Goal: Task Accomplishment & Management: Manage account settings

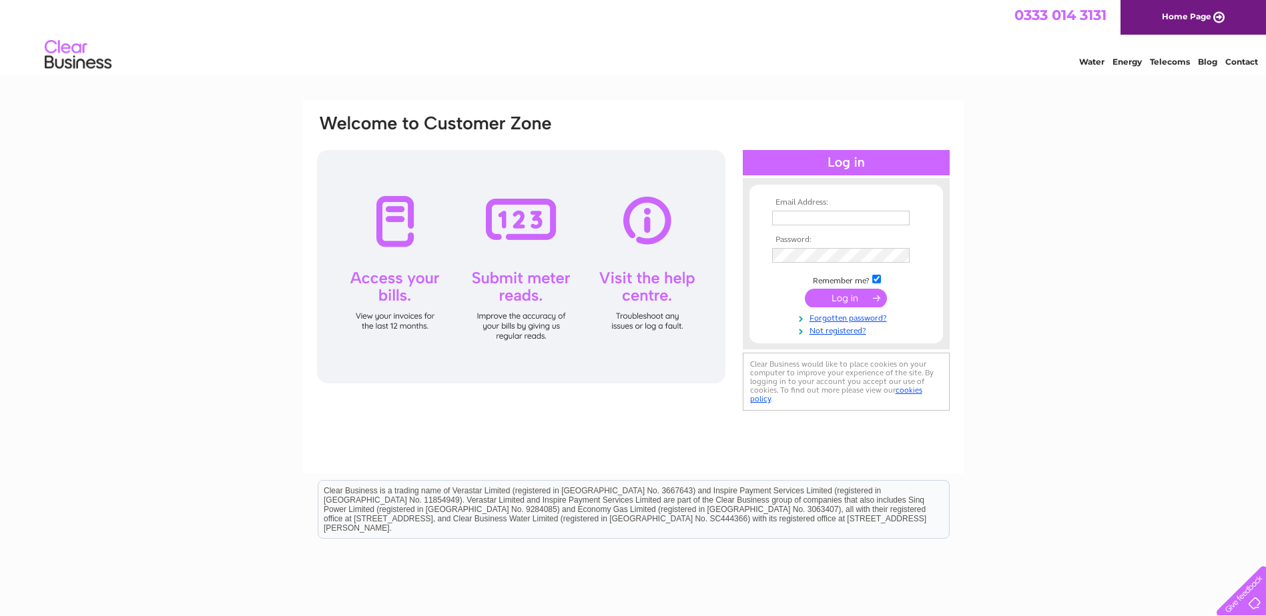
type input "tkinley@northerntrust.co.uk"
click at [842, 299] on input "submit" at bounding box center [846, 298] width 82 height 19
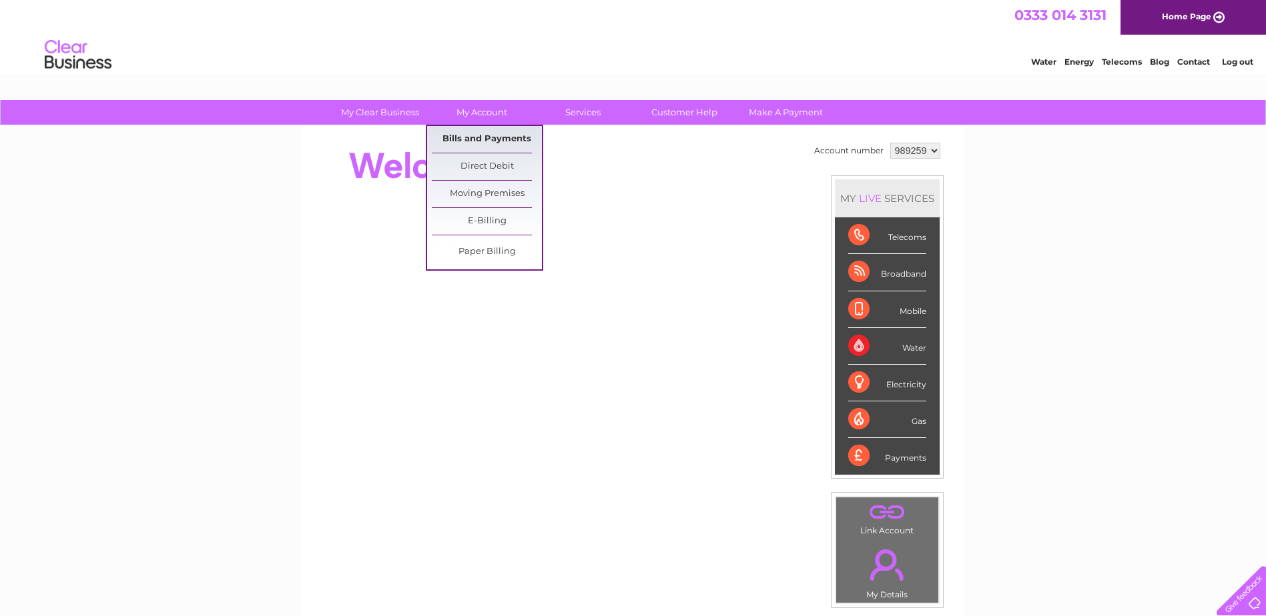
click at [454, 139] on link "Bills and Payments" at bounding box center [487, 139] width 110 height 27
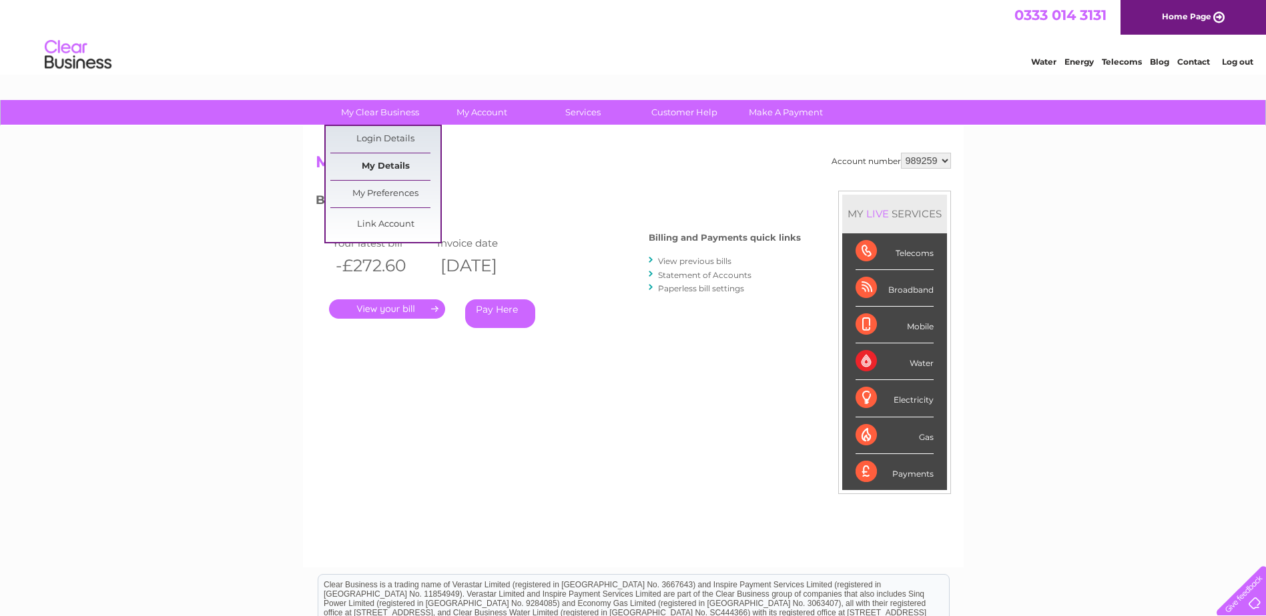
click at [378, 166] on link "My Details" at bounding box center [385, 166] width 110 height 27
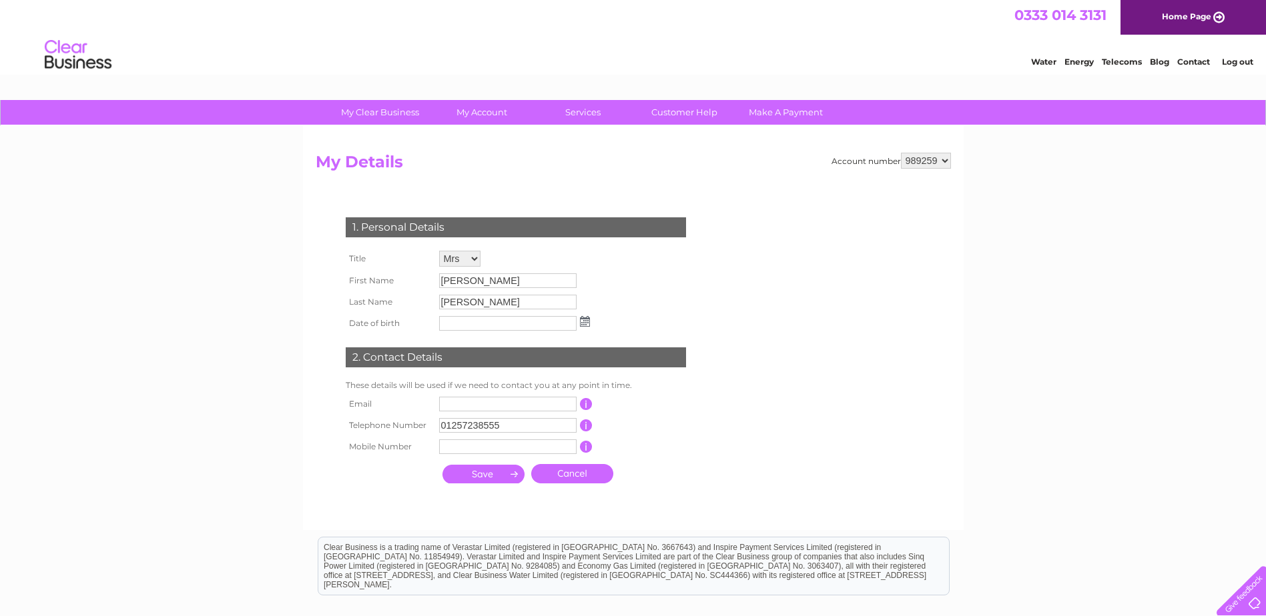
click at [946, 159] on select "989259" at bounding box center [926, 161] width 50 height 16
click at [742, 161] on h2 "My Details" at bounding box center [633, 165] width 635 height 25
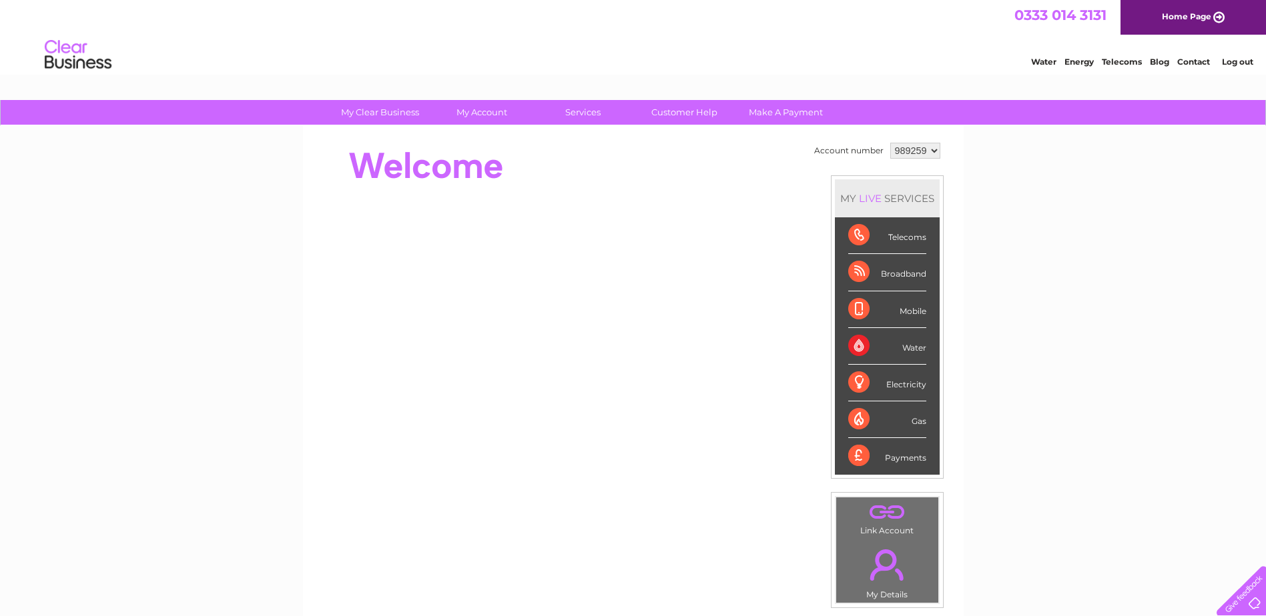
click at [929, 153] on select "989259" at bounding box center [915, 151] width 50 height 16
drag, startPoint x: 1020, startPoint y: 161, endPoint x: 1029, endPoint y: 160, distance: 8.8
click at [1020, 161] on div "My Clear Business Login Details My Details My Preferences Link Account My Accou…" at bounding box center [633, 475] width 1266 height 750
click at [1246, 62] on link "Log out" at bounding box center [1237, 62] width 31 height 10
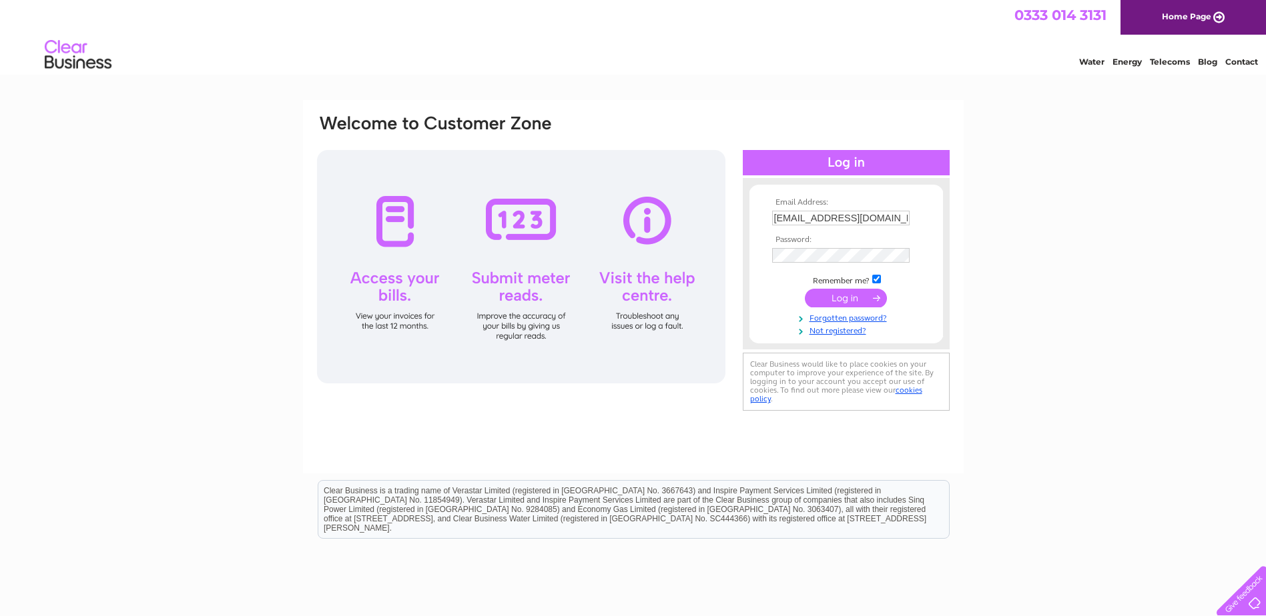
click at [777, 216] on input "tkinley@northerntrust.co.uk" at bounding box center [840, 218] width 137 height 15
type input "tracykinley@northerntrust.co.uk"
click at [831, 289] on input "submit" at bounding box center [846, 298] width 82 height 19
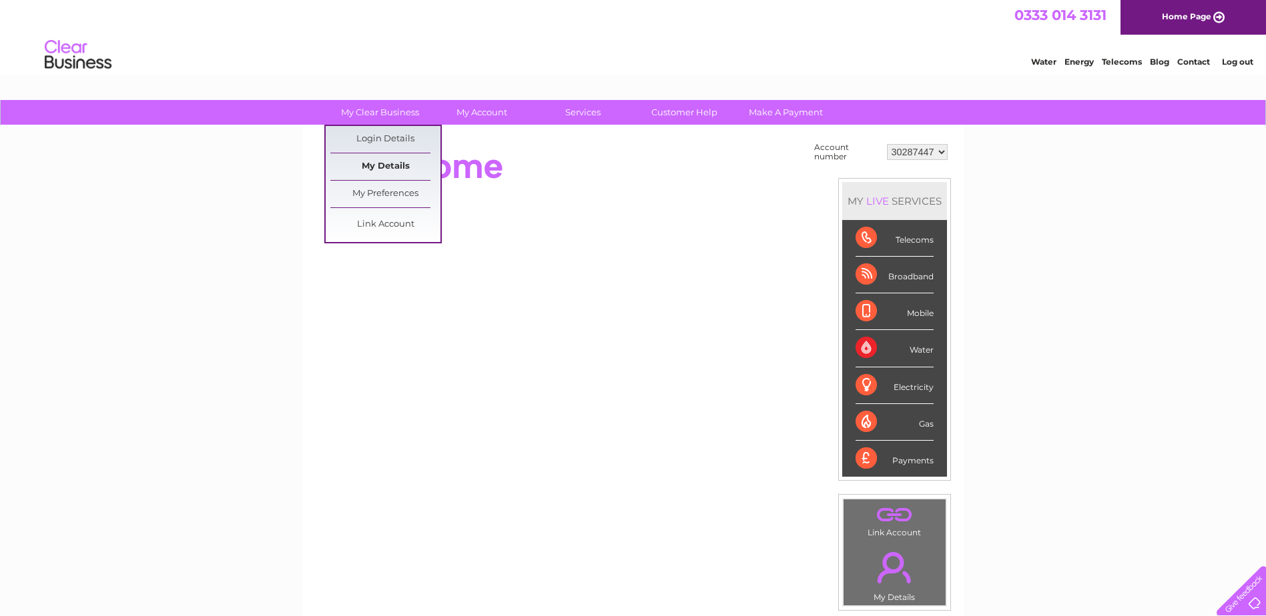
click at [387, 162] on link "My Details" at bounding box center [385, 166] width 110 height 27
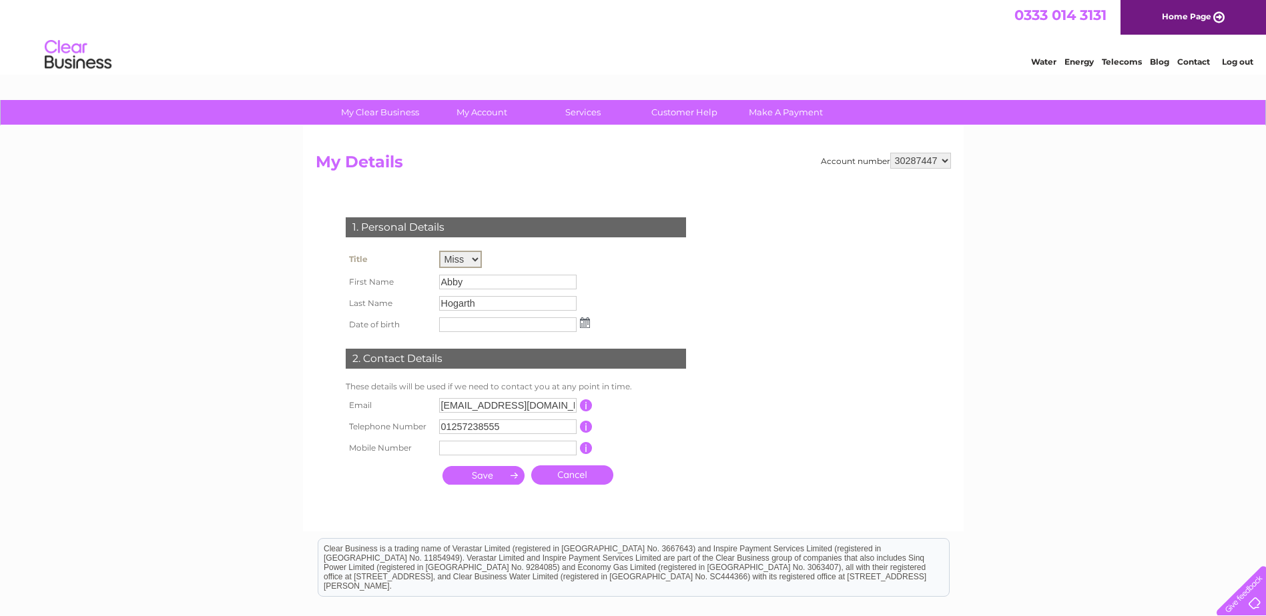
click at [462, 261] on select "Mr Mrs Ms Miss Dr Rev Prof Other" at bounding box center [460, 259] width 43 height 17
select select "Mrs"
click at [439, 251] on select "Mr Mrs Ms Miss Dr Rev Prof Other" at bounding box center [460, 259] width 43 height 17
click at [470, 284] on input "Abby" at bounding box center [508, 282] width 139 height 16
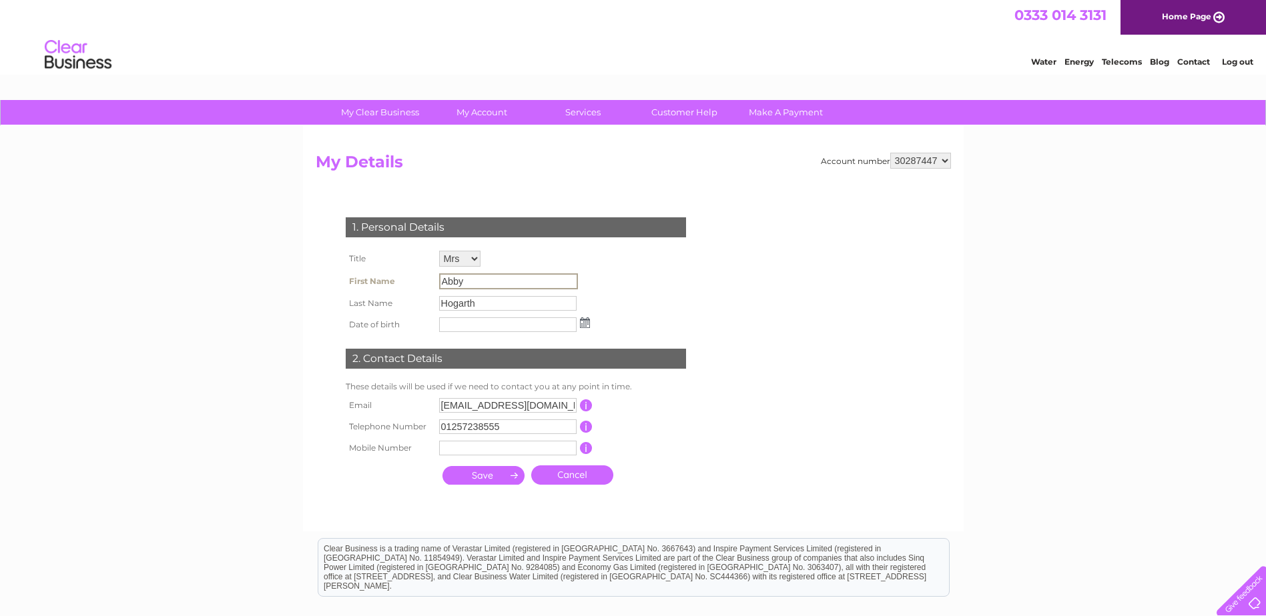
drag, startPoint x: 470, startPoint y: 284, endPoint x: 422, endPoint y: 283, distance: 48.7
click at [422, 283] on tr "First Name Abby" at bounding box center [467, 281] width 251 height 23
click at [408, 279] on th "First Name" at bounding box center [388, 281] width 93 height 23
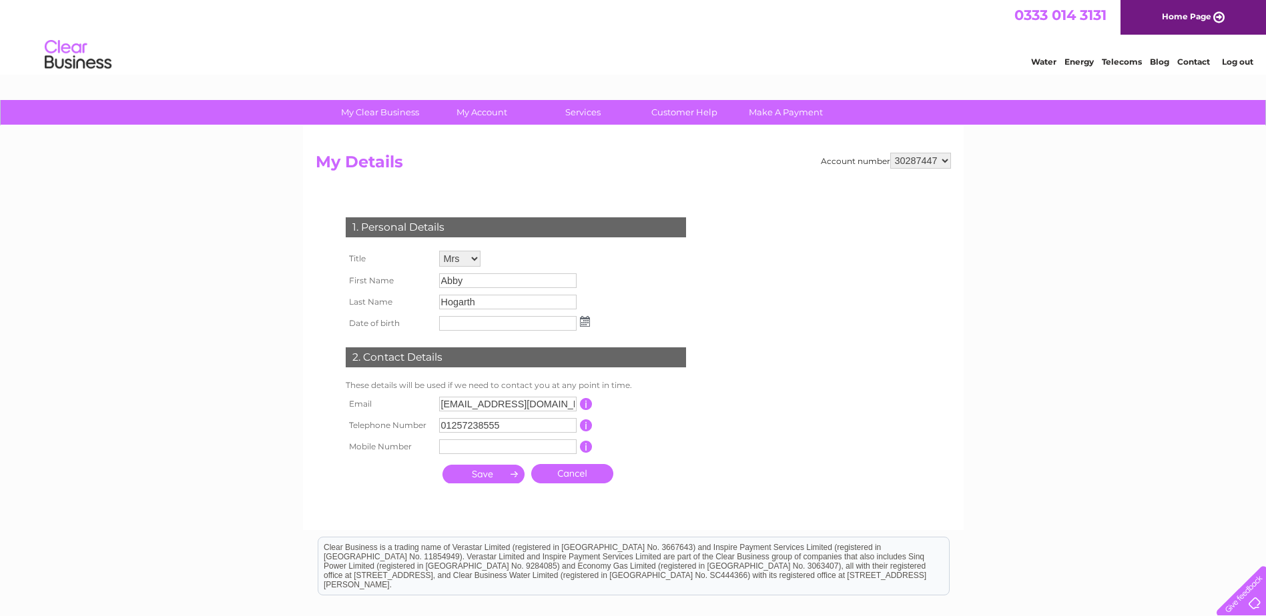
click at [947, 163] on select "30287447 30322148" at bounding box center [920, 161] width 61 height 16
select select "30322148"
click at [890, 153] on select "30287447 30322148" at bounding box center [920, 161] width 61 height 16
click at [460, 404] on input "text" at bounding box center [507, 404] width 137 height 15
type input "[EMAIL_ADDRESS][DOMAIN_NAME]"
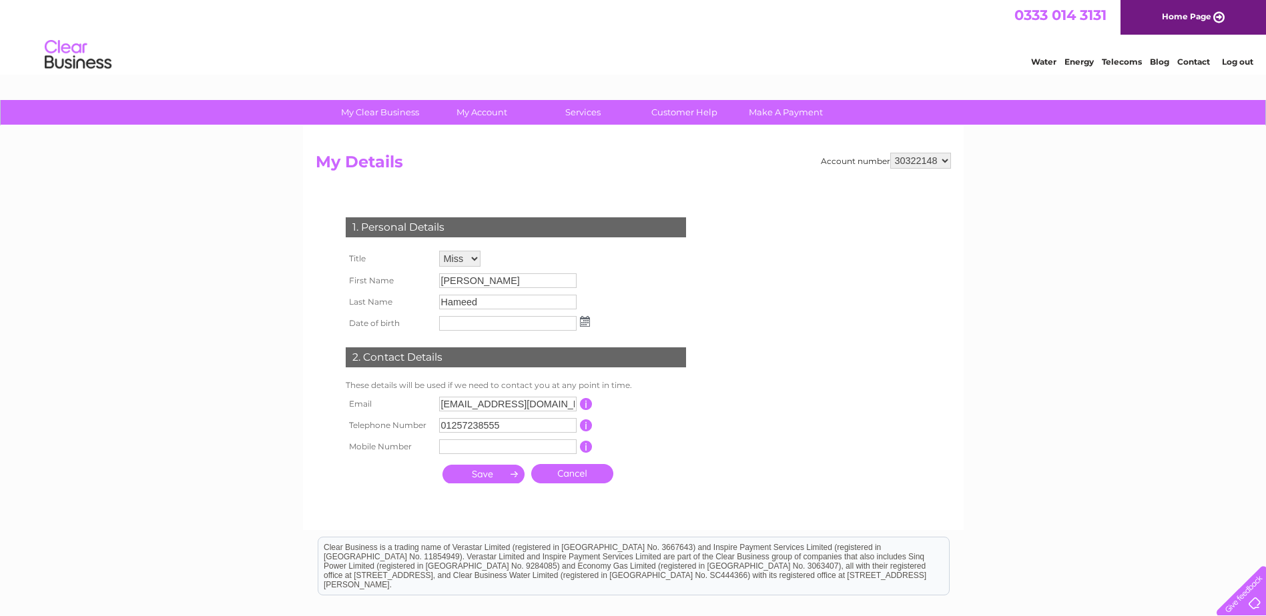
click at [374, 480] on th at bounding box center [388, 474] width 93 height 33
click at [466, 470] on input "submit" at bounding box center [483, 474] width 82 height 19
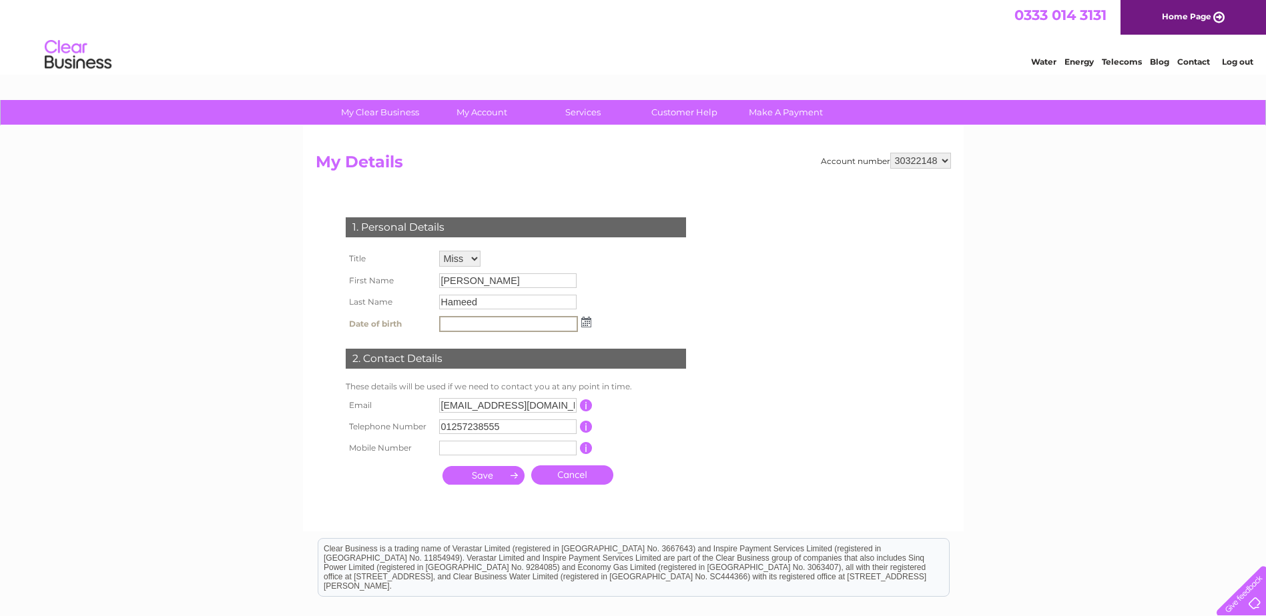
click at [467, 479] on input "submit" at bounding box center [483, 475] width 82 height 19
click at [512, 474] on input "submit" at bounding box center [483, 475] width 82 height 19
click at [502, 476] on input "submit" at bounding box center [483, 475] width 82 height 19
click at [149, 370] on div "My Clear Business Login Details My Details My Preferences Link Account My Accou…" at bounding box center [633, 430] width 1266 height 660
